Goal: Information Seeking & Learning: Learn about a topic

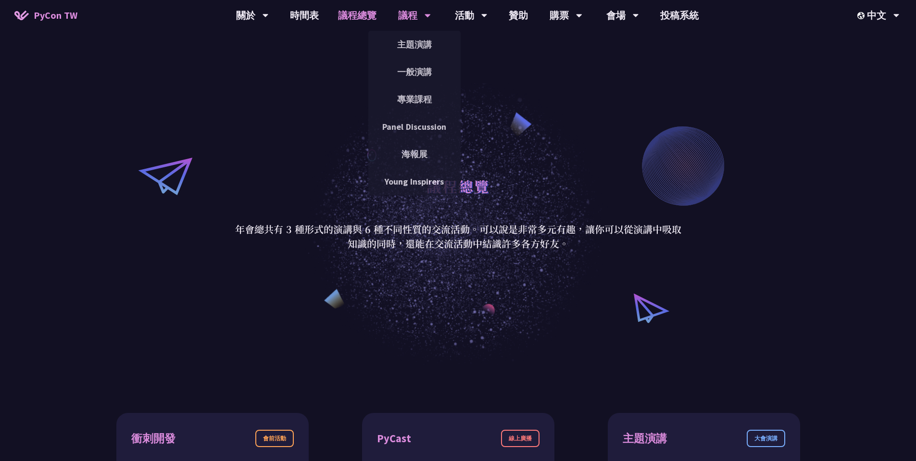
click at [395, 17] on div "議程 主題演講 一般演講 專業課程 Panel Discussion 海報展 Young Inspirers" at bounding box center [414, 15] width 57 height 31
click at [410, 70] on link "一般演講" at bounding box center [415, 72] width 92 height 23
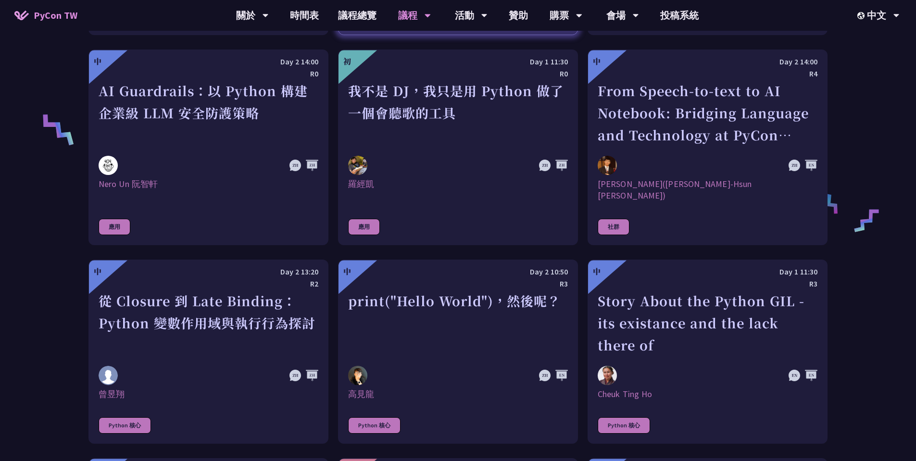
scroll to position [770, 0]
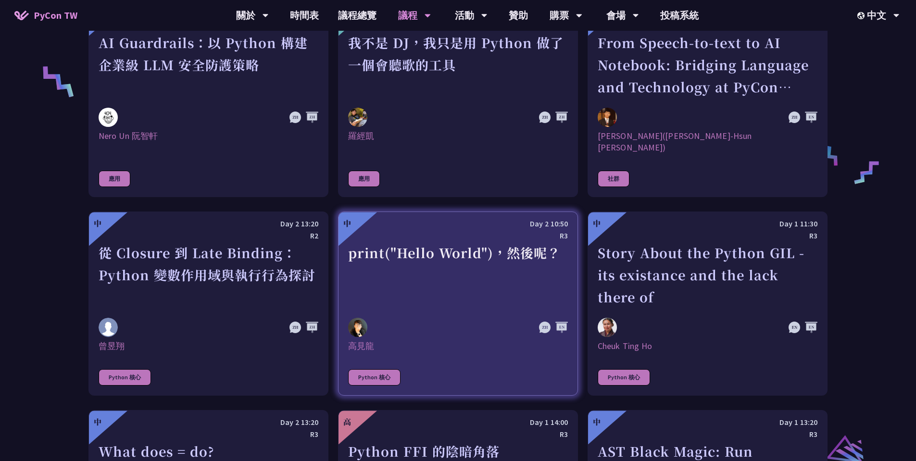
click at [462, 247] on div "print("Hello World")，然後呢？" at bounding box center [458, 275] width 220 height 66
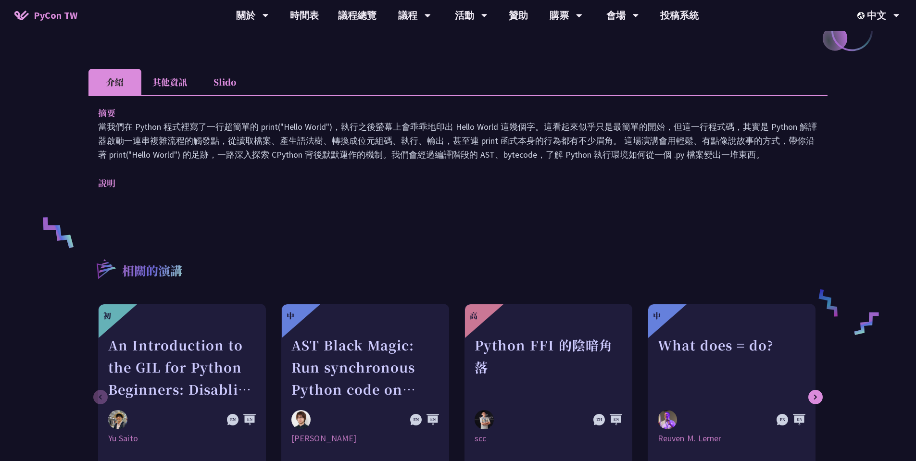
scroll to position [192, 0]
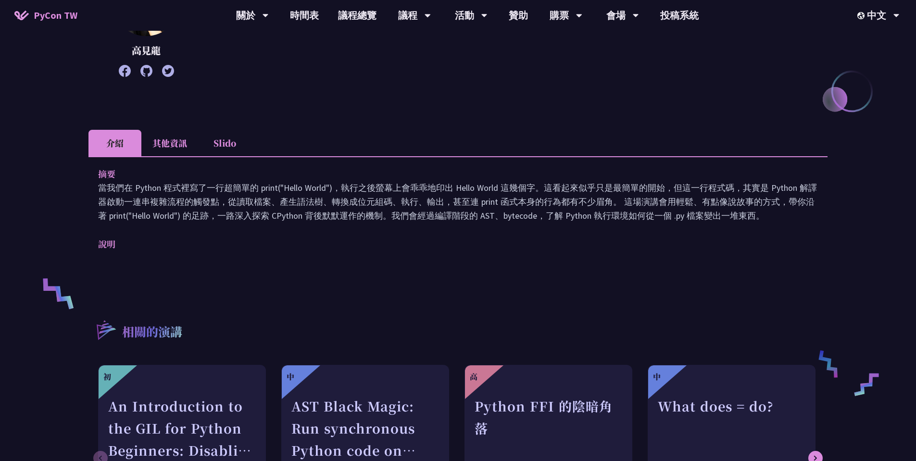
click at [181, 153] on li "其他資訊" at bounding box center [169, 143] width 57 height 26
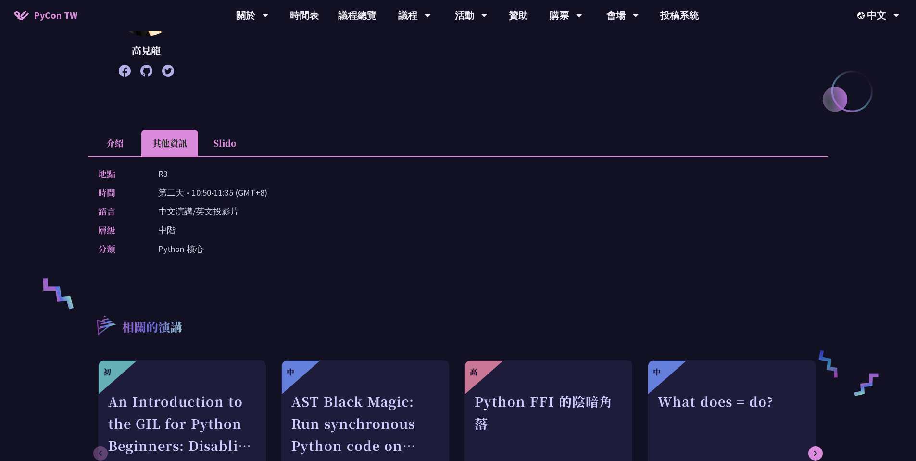
click at [222, 145] on li "Slido" at bounding box center [224, 143] width 53 height 26
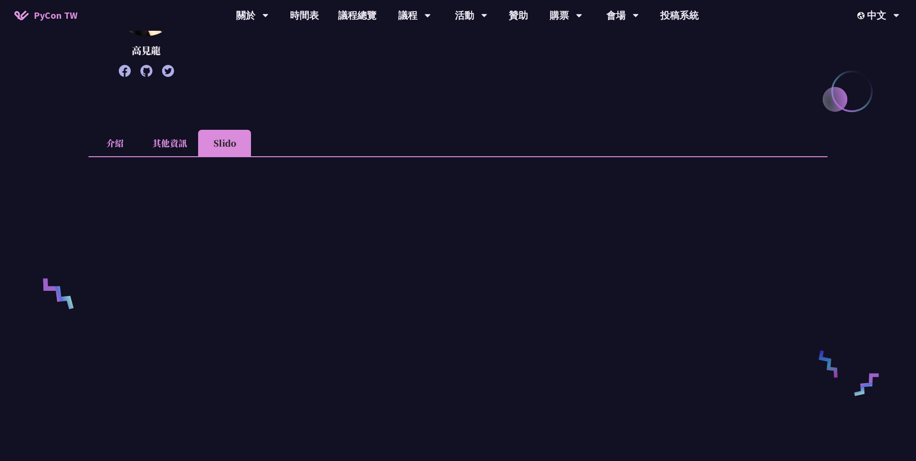
click at [126, 148] on li "介紹" at bounding box center [115, 143] width 53 height 26
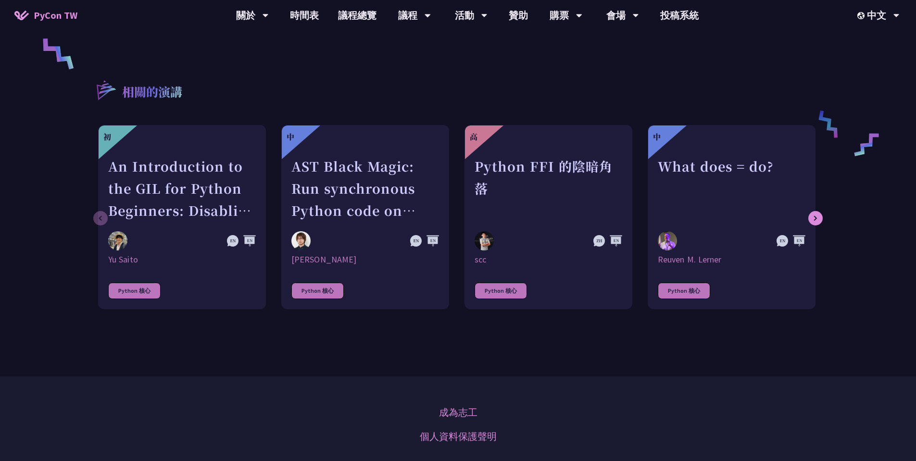
scroll to position [433, 0]
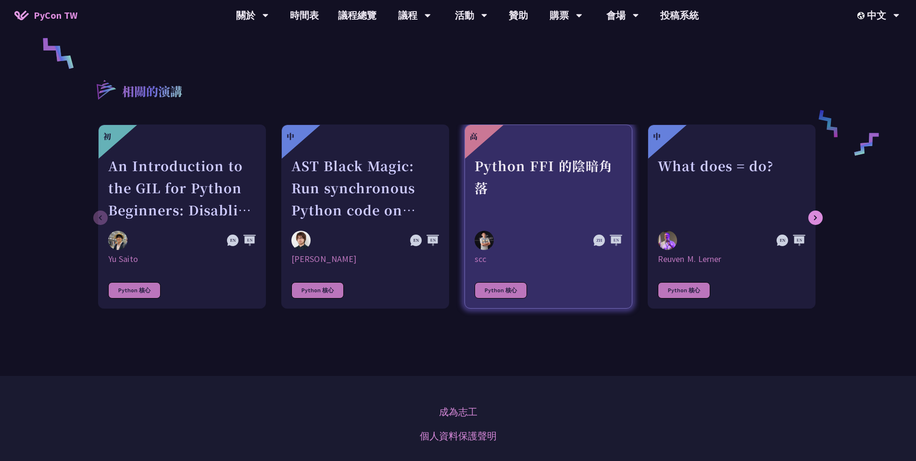
click at [553, 180] on div "Python FFI 的陰暗角落" at bounding box center [549, 188] width 148 height 66
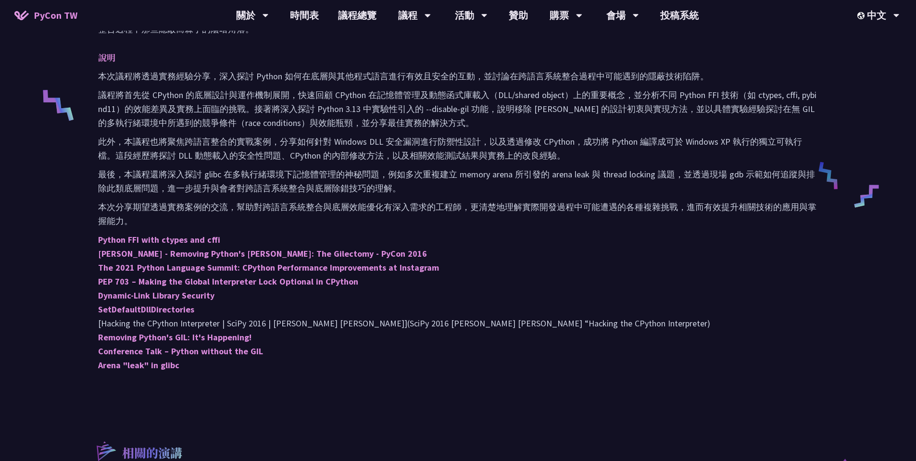
scroll to position [385, 0]
